Goal: Task Accomplishment & Management: Complete application form

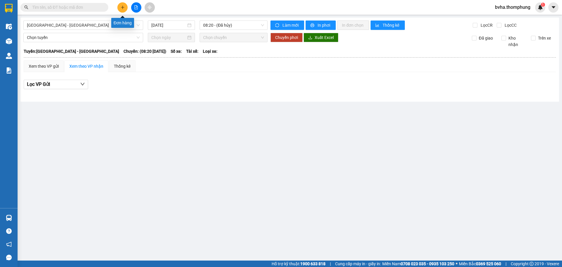
click at [123, 10] on button at bounding box center [122, 7] width 10 height 10
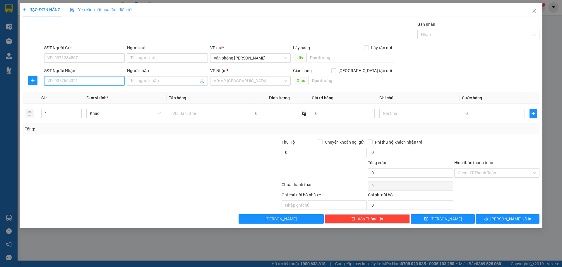
click at [69, 80] on input "SĐT Người Nhận" at bounding box center [84, 80] width 81 height 9
type input "0964171308"
click at [148, 80] on input "Người nhận" at bounding box center [165, 81] width 68 height 6
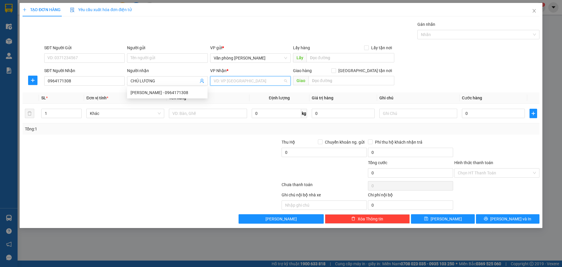
click at [264, 83] on input "search" at bounding box center [248, 80] width 69 height 9
click at [168, 83] on input "CHÚ LƯƠNG" at bounding box center [165, 81] width 68 height 6
click at [182, 93] on div "Chú Lương - 0964171308" at bounding box center [168, 92] width 74 height 6
type input "[PERSON_NAME]"
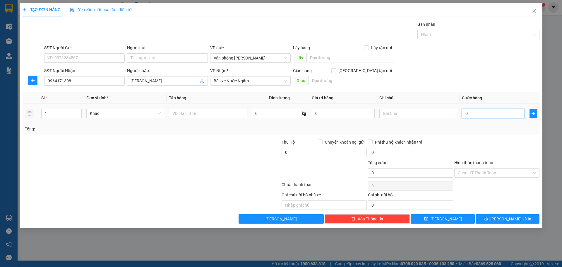
click at [473, 113] on input "0" at bounding box center [493, 113] width 63 height 9
type input "5"
type input "50"
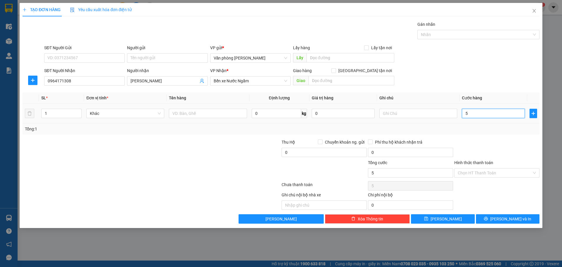
type input "50"
type input "500"
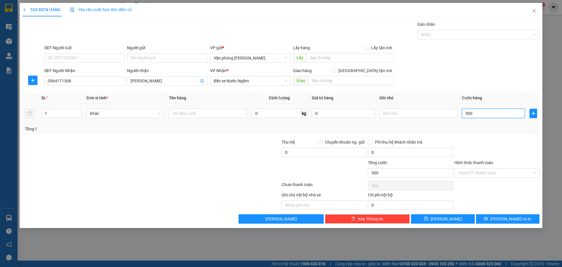
type input "5.000"
type input "50.000"
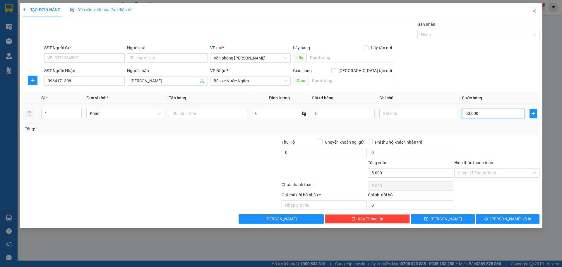
type input "50.000"
click at [537, 173] on div "Chọn HT Thanh Toán" at bounding box center [497, 172] width 85 height 9
type input "50.000"
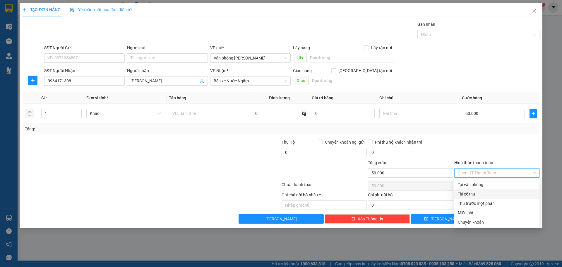
click at [476, 194] on div "Tài xế thu" at bounding box center [497, 194] width 78 height 6
type input "0"
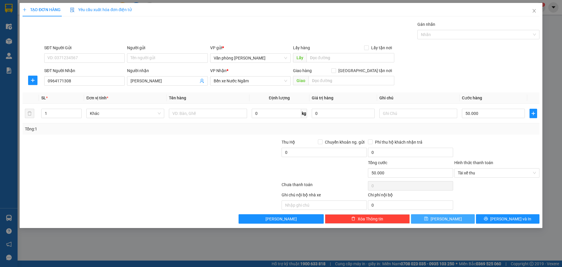
click at [459, 218] on button "Lưu" at bounding box center [443, 218] width 64 height 9
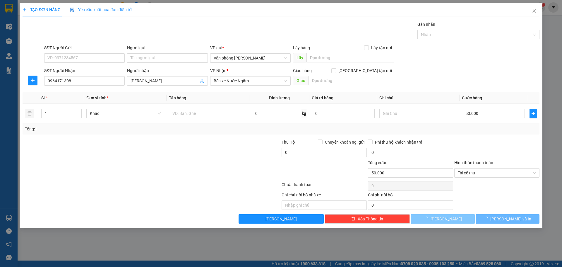
type input "0"
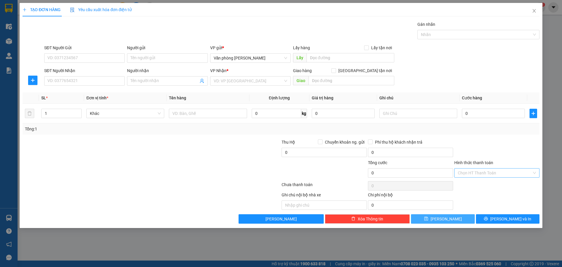
click at [533, 173] on div "Chọn HT Thanh Toán" at bounding box center [497, 172] width 85 height 9
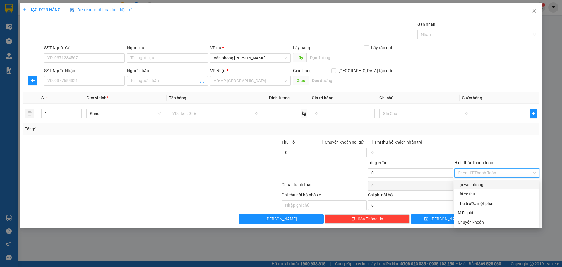
click at [474, 187] on div "Tại văn phòng" at bounding box center [497, 184] width 78 height 6
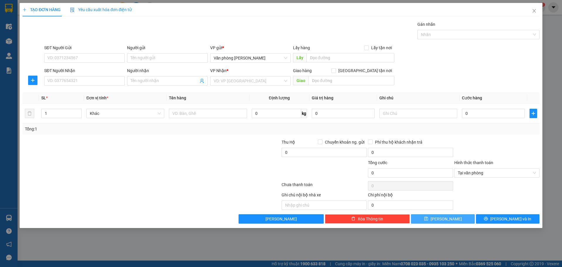
click at [457, 221] on button "Lưu" at bounding box center [443, 218] width 64 height 9
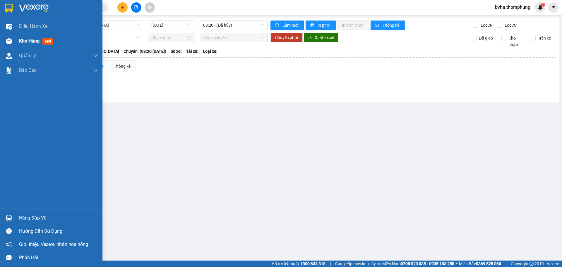
click at [37, 42] on span "Kho hàng" at bounding box center [29, 41] width 21 height 6
